Goal: Find contact information: Find contact information

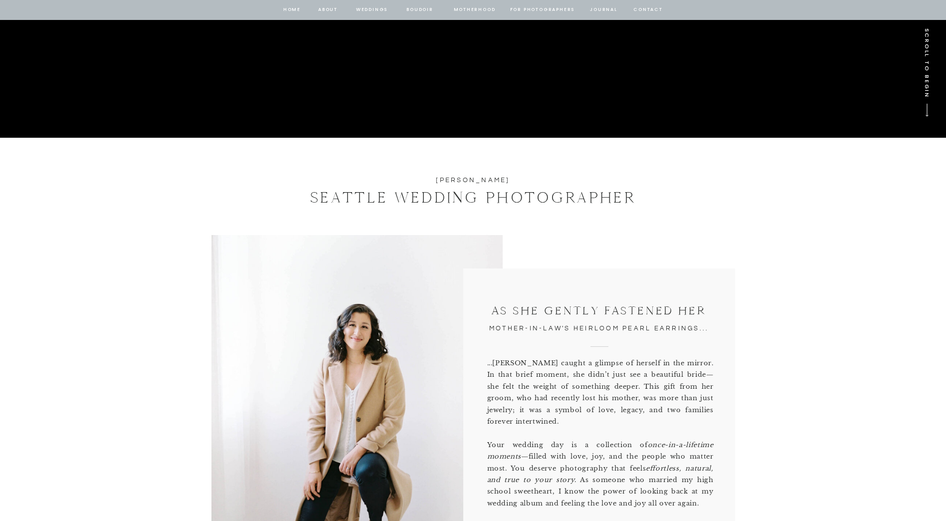
scroll to position [100, 0]
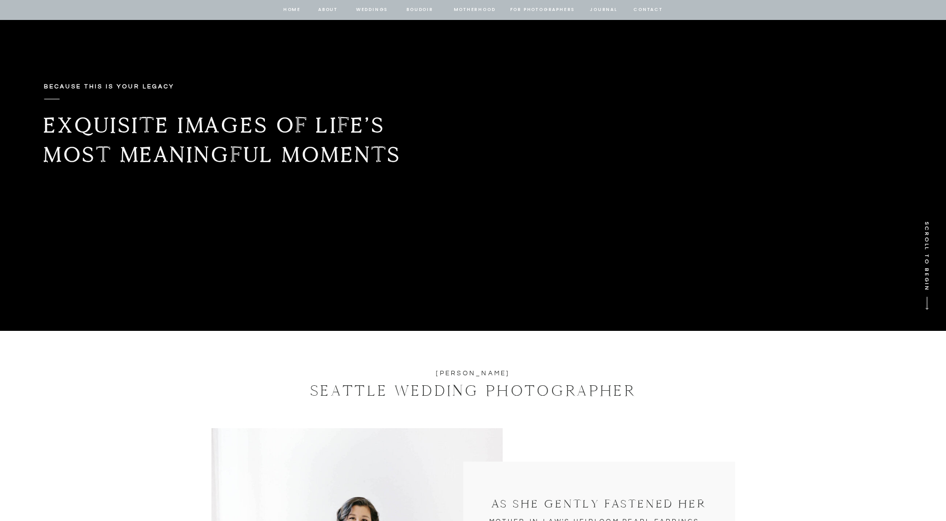
click at [561, 10] on nav "for photographers" at bounding box center [542, 9] width 65 height 9
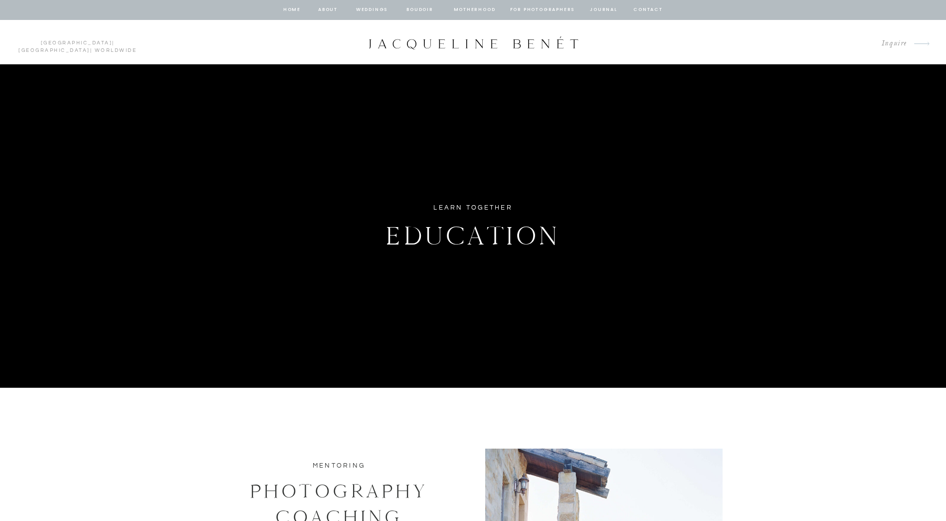
click at [366, 9] on nav "Weddings" at bounding box center [372, 9] width 34 height 9
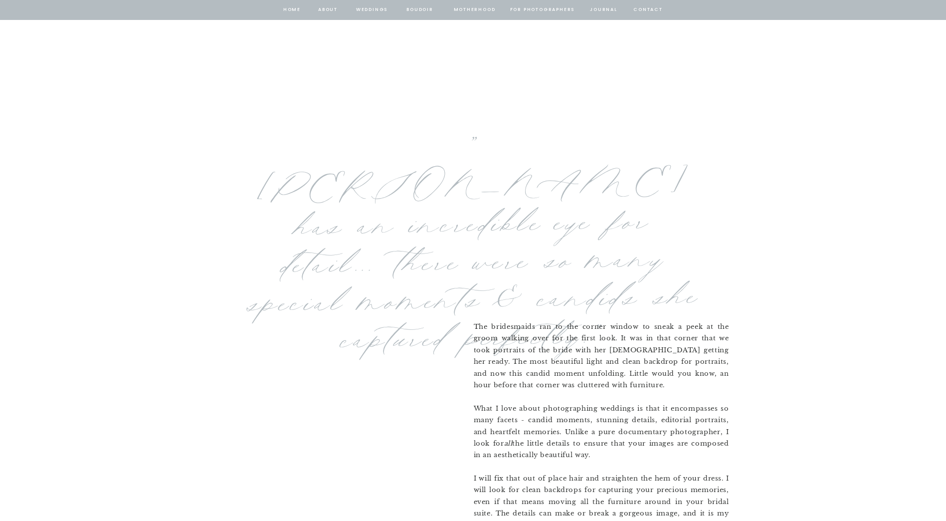
scroll to position [150, 0]
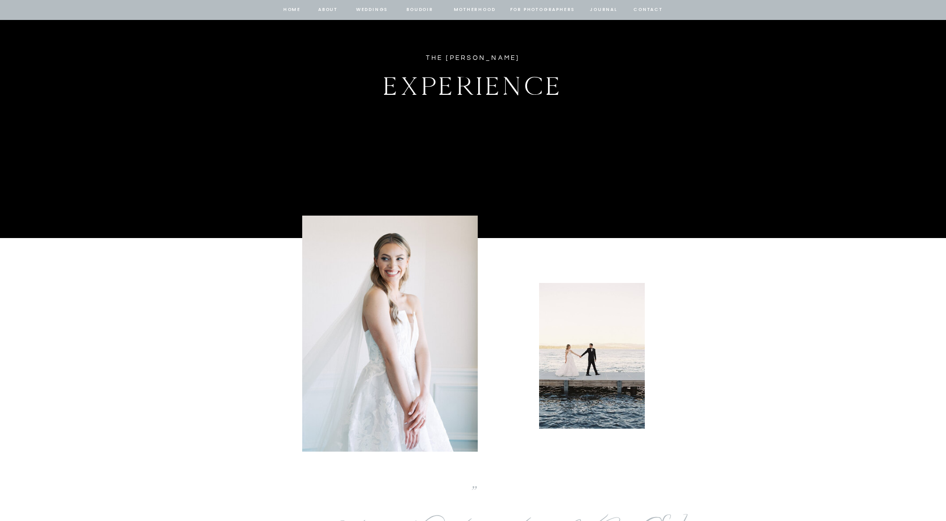
click at [642, 8] on nav "contact" at bounding box center [648, 9] width 32 height 9
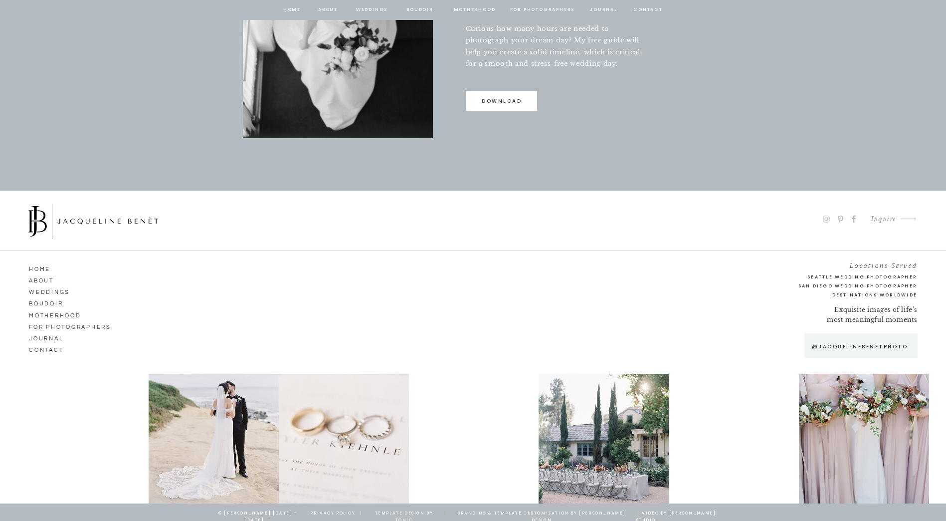
scroll to position [671, 0]
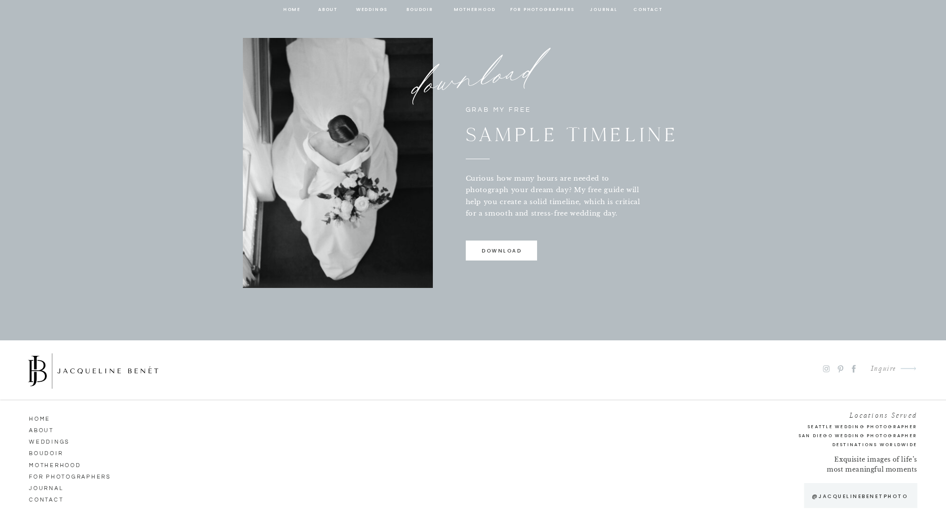
click at [528, 247] on p "download" at bounding box center [502, 252] width 70 height 13
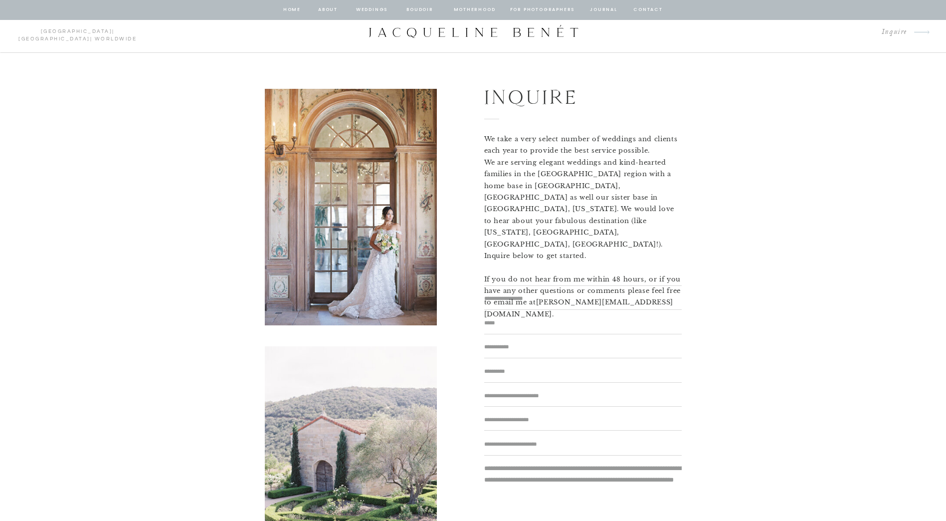
scroll to position [0, 0]
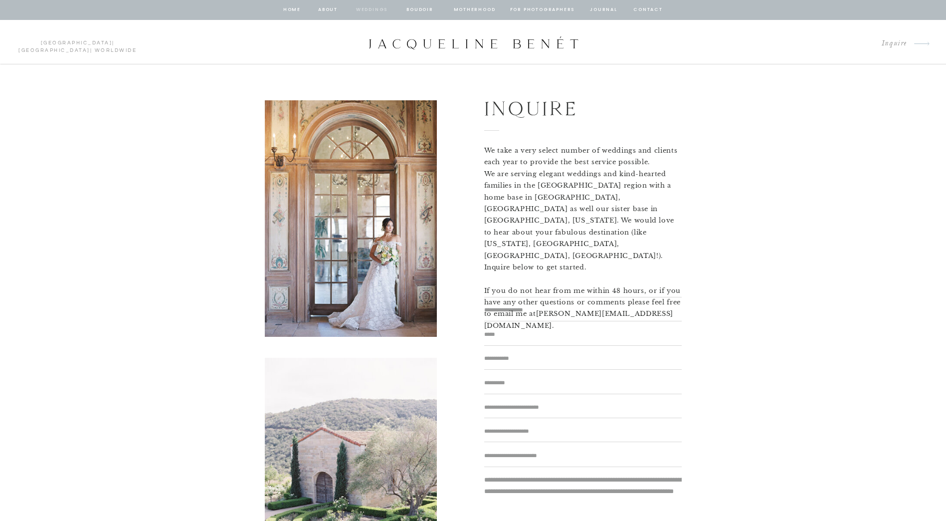
click at [370, 10] on nav "Weddings" at bounding box center [372, 9] width 34 height 9
